Goal: Task Accomplishment & Management: Use online tool/utility

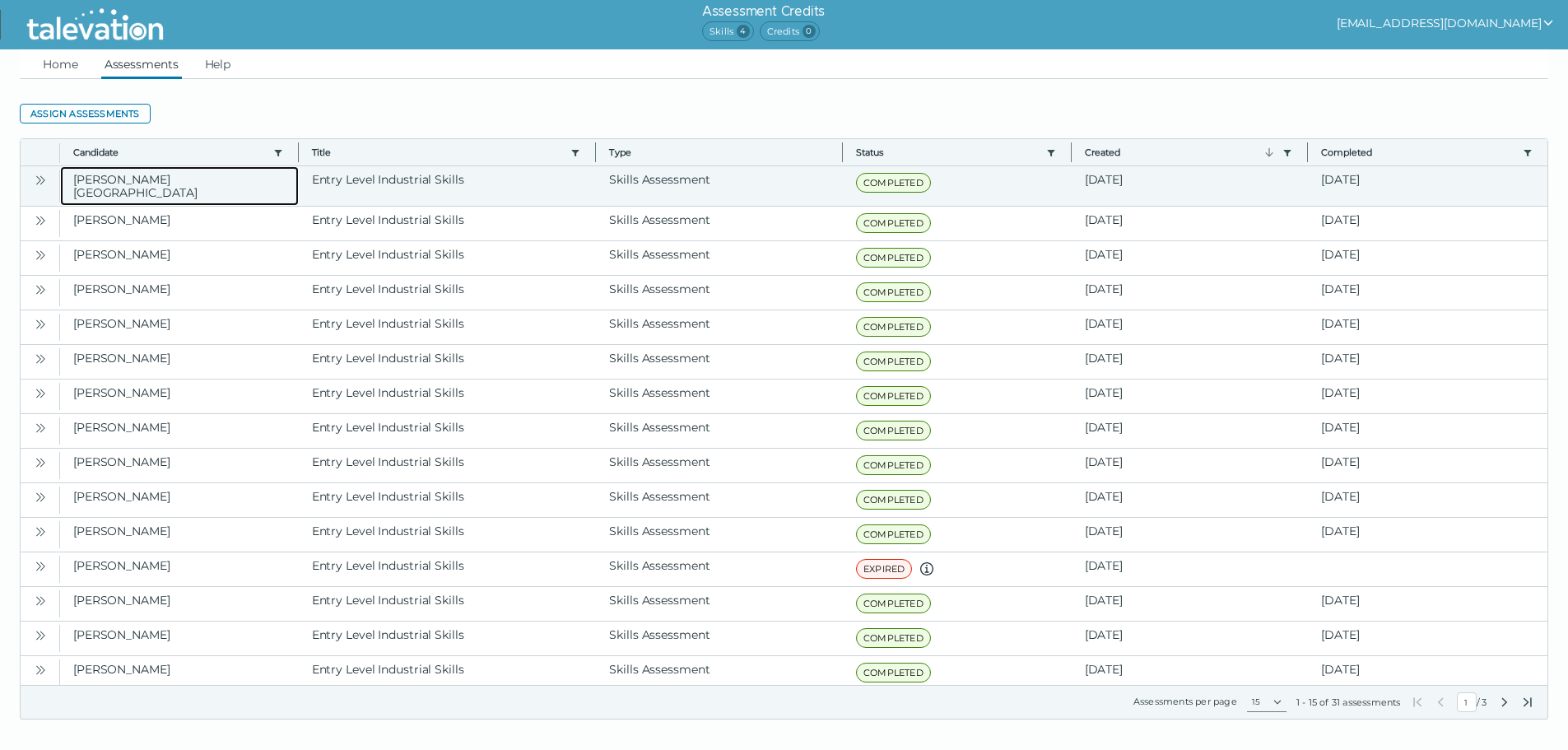
click at [194, 185] on clr-dg-cell "[PERSON_NAME][GEOGRAPHIC_DATA]" at bounding box center [179, 186] width 238 height 40
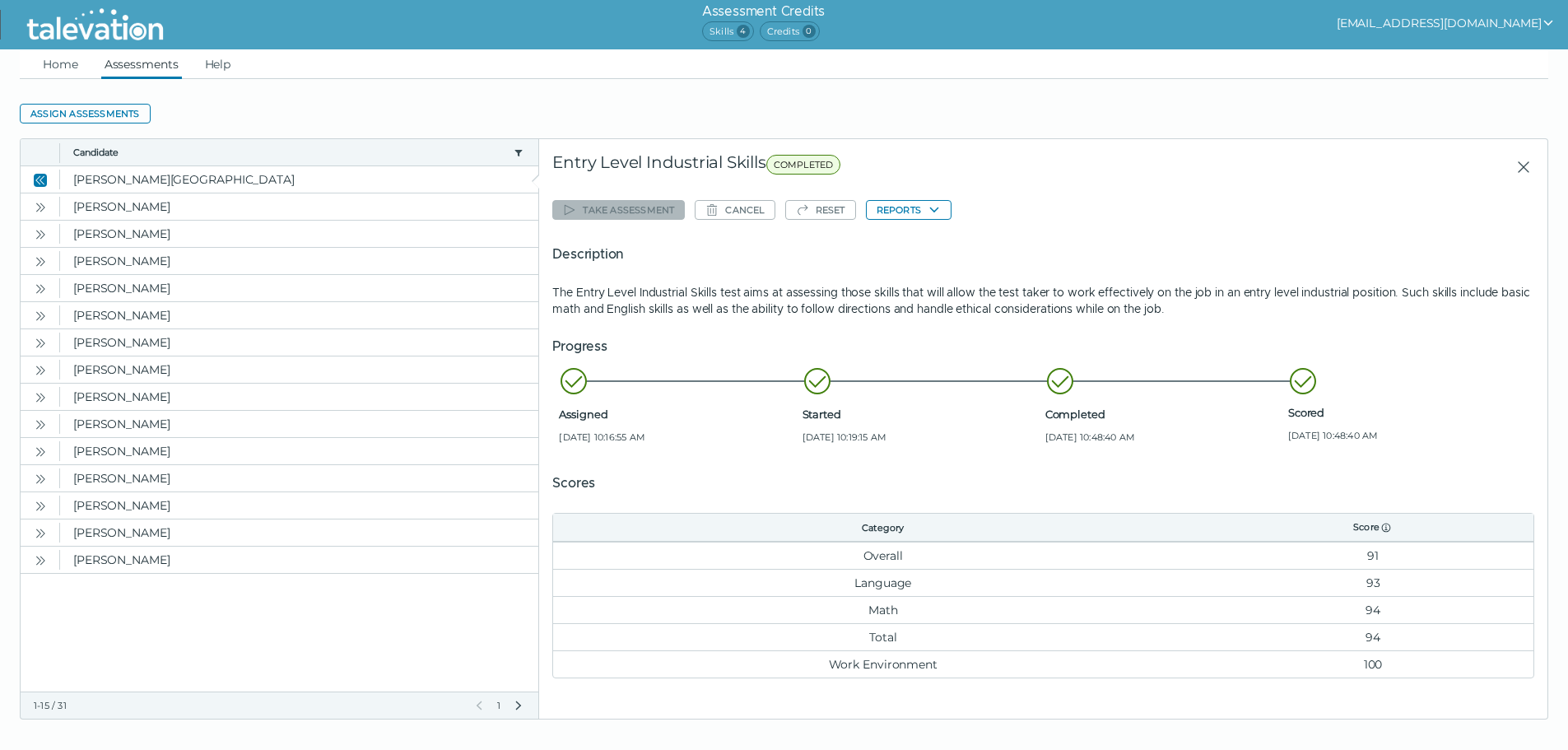
click at [922, 197] on div "Take assessment Cancel Reset Reports Description The Entry Level Industrial Ski…" at bounding box center [1043, 437] width 982 height 483
click at [922, 202] on button "Reports" at bounding box center [908, 209] width 85 height 20
click at [925, 234] on button "Entry Level Industrial Skills" at bounding box center [951, 242] width 169 height 20
